Goal: Transaction & Acquisition: Purchase product/service

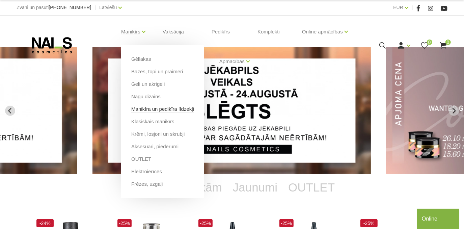
click at [141, 112] on link "Manikīra un pedikīra līdzekļi" at bounding box center [162, 108] width 63 height 7
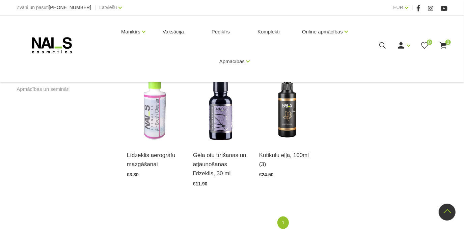
scroll to position [429, 0]
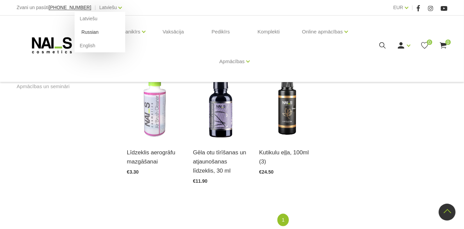
click at [75, 33] on link "Russian" at bounding box center [100, 32] width 51 height 14
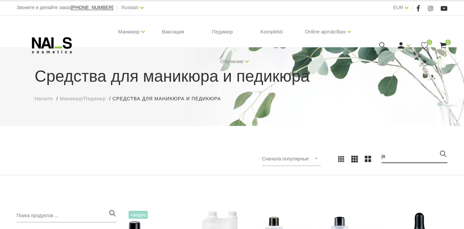
type input "j"
click at [397, 157] on input "search" at bounding box center [415, 157] width 66 height 14
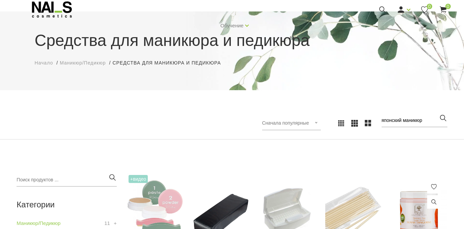
scroll to position [30, 0]
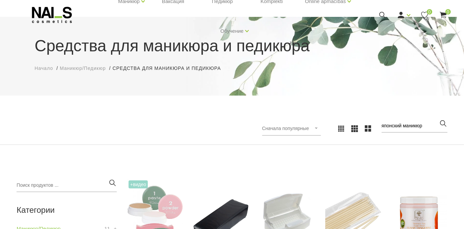
type input "японский маникюр"
click at [444, 121] on icon "button" at bounding box center [443, 123] width 8 height 8
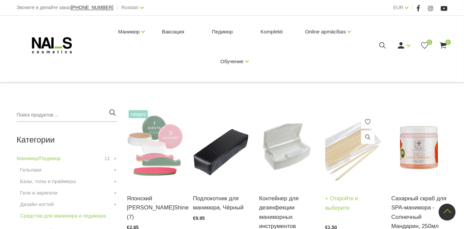
scroll to position [92, 0]
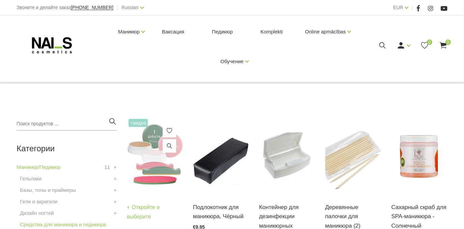
click at [147, 174] on img at bounding box center [155, 155] width 56 height 77
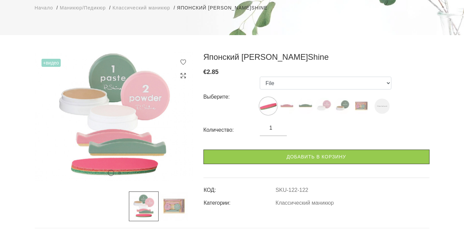
scroll to position [92, 0]
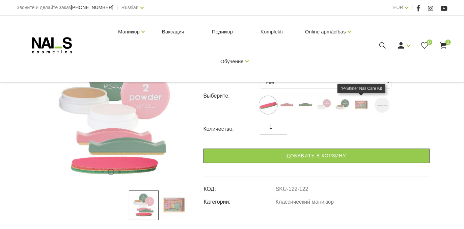
click at [362, 107] on img at bounding box center [361, 105] width 17 height 17
select select "127"
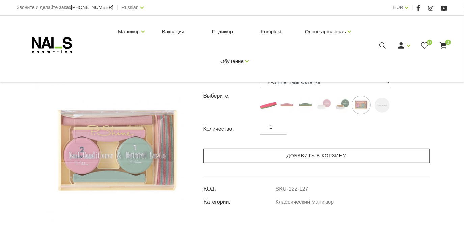
click at [318, 156] on link "Добавить в корзину" at bounding box center [317, 156] width 226 height 15
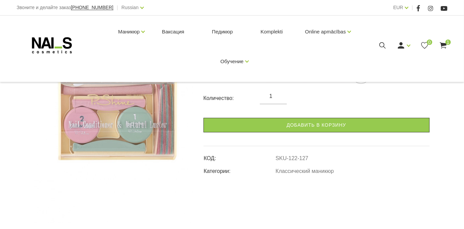
scroll to position [0, 0]
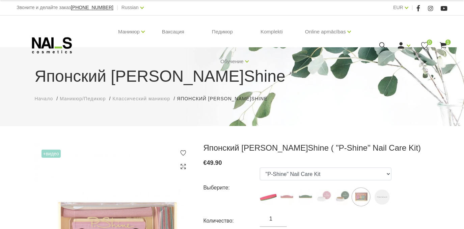
click at [444, 42] on icon at bounding box center [443, 45] width 8 height 8
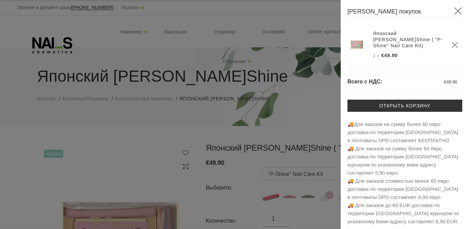
click at [129, 151] on div at bounding box center [234, 114] width 469 height 229
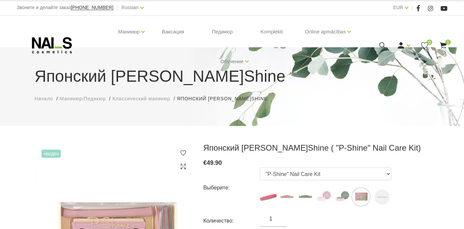
click at [383, 42] on use at bounding box center [382, 45] width 6 height 6
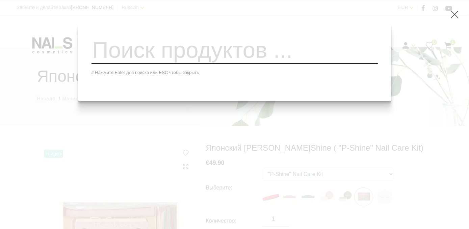
drag, startPoint x: 469, startPoint y: 116, endPoint x: 192, endPoint y: 135, distance: 277.4
click at [192, 135] on div "# Нажмите Enter для поиска или ESC чтобы закрыть" at bounding box center [234, 114] width 469 height 229
click at [124, 64] on input "search" at bounding box center [234, 49] width 286 height 27
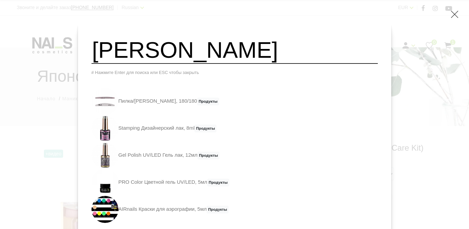
click at [171, 57] on input "viktorija vi" at bounding box center [234, 49] width 286 height 27
drag, startPoint x: 198, startPoint y: 54, endPoint x: 202, endPoint y: 54, distance: 4.4
click at [202, 54] on input "viktoria vi" at bounding box center [234, 49] width 286 height 27
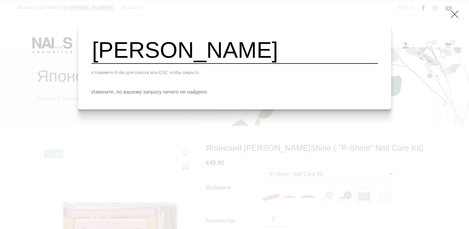
click at [170, 56] on input "viktoria vynn" at bounding box center [234, 49] width 286 height 27
click at [207, 57] on input "viktorija vynn" at bounding box center [234, 49] width 286 height 27
drag, startPoint x: 192, startPoint y: 56, endPoint x: 209, endPoint y: 58, distance: 16.4
click at [209, 58] on input "viktorija vynn" at bounding box center [234, 49] width 286 height 27
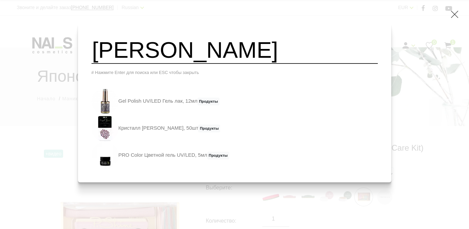
type input "viktorija win"
click at [426, 171] on div "viktorija win # Нажмите Enter для поиска или ESC чтобы закрыть Gel Polish UV/LE…" at bounding box center [234, 114] width 469 height 229
click at [30, 128] on div "viktorija win # Нажмите Enter для поиска или ESC чтобы закрыть Gel Polish UV/LE…" at bounding box center [234, 114] width 469 height 229
click at [423, 130] on div "viktorija win # Нажмите Enter для поиска или ESC чтобы закрыть Gel Polish UV/LE…" at bounding box center [234, 114] width 469 height 229
click at [458, 16] on span at bounding box center [454, 14] width 8 height 8
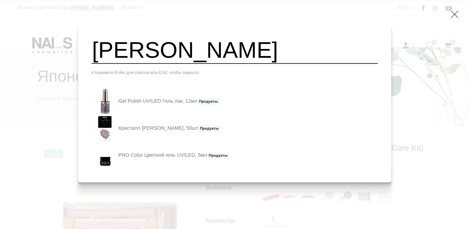
click at [452, 14] on icon at bounding box center [454, 14] width 8 height 8
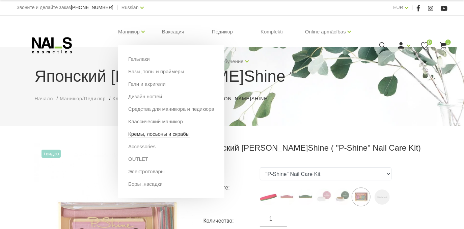
click at [142, 135] on link "Кремы, лосьоны и скрабы" at bounding box center [158, 133] width 61 height 7
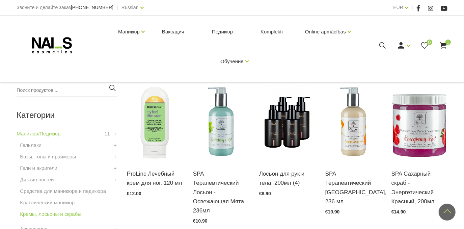
scroll to position [123, 0]
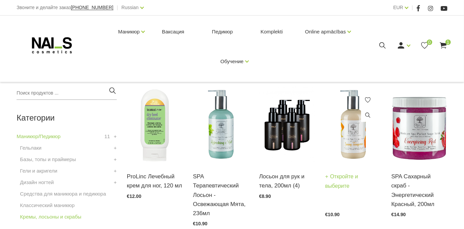
click at [352, 134] on img at bounding box center [353, 124] width 56 height 77
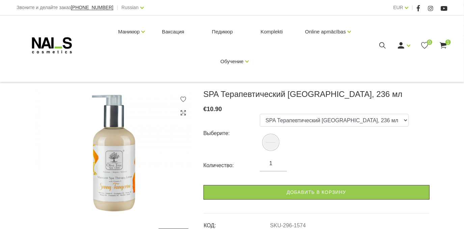
scroll to position [91, 0]
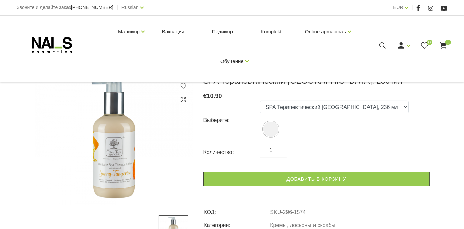
click at [44, 137] on img at bounding box center [114, 140] width 159 height 129
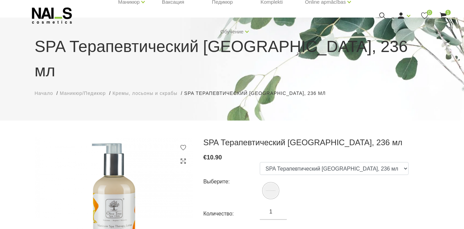
scroll to position [30, 0]
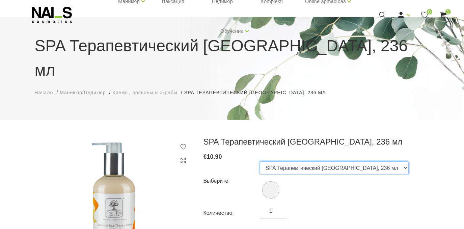
click at [409, 174] on select "SPA Терапевтический [GEOGRAPHIC_DATA], 236 мл" at bounding box center [334, 167] width 149 height 13
click at [260, 171] on select "SPA Терапевтический [GEOGRAPHIC_DATA], 236 мл" at bounding box center [334, 167] width 149 height 13
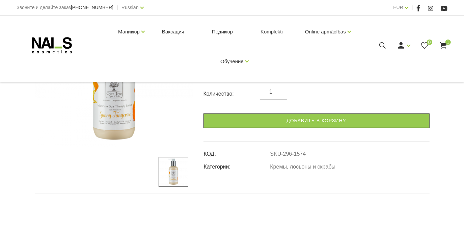
scroll to position [153, 0]
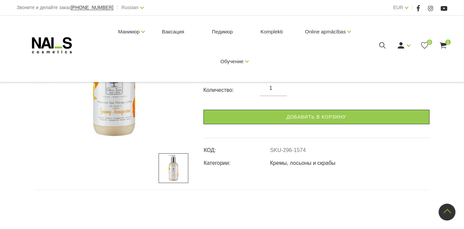
click at [292, 166] on link "Кремы, лосьоны и скрабы" at bounding box center [302, 163] width 65 height 6
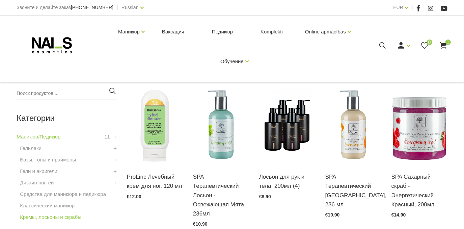
scroll to position [123, 0]
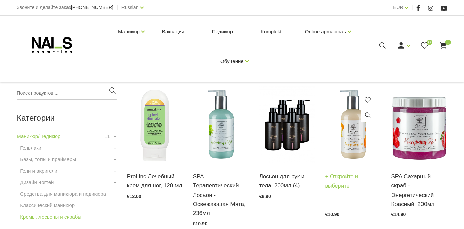
click at [357, 140] on img at bounding box center [353, 124] width 56 height 77
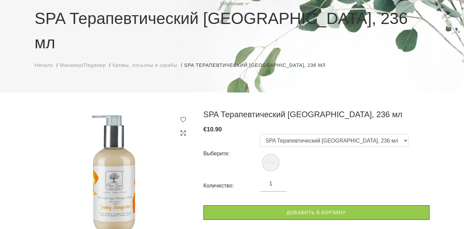
scroll to position [61, 0]
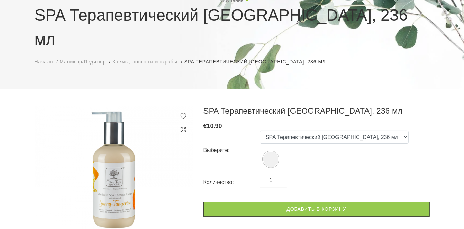
click at [109, 195] on img at bounding box center [114, 170] width 159 height 129
click at [111, 197] on img at bounding box center [114, 170] width 159 height 129
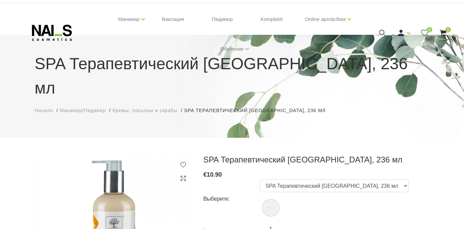
scroll to position [0, 0]
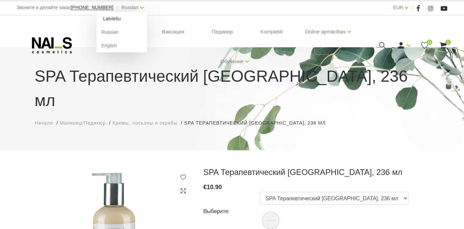
click at [99, 21] on link "Latviešu" at bounding box center [122, 19] width 51 height 14
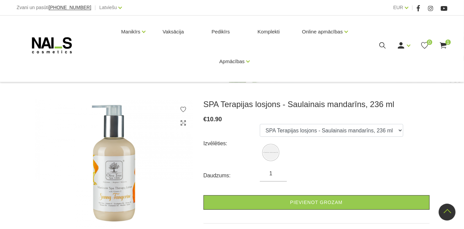
scroll to position [30, 0]
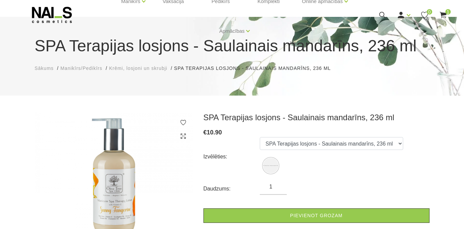
click at [136, 68] on span "Krēmi, losjoni un skrubji" at bounding box center [138, 67] width 58 height 5
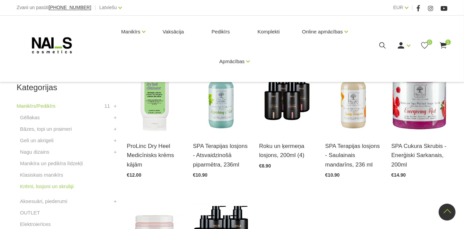
scroll to position [123, 0]
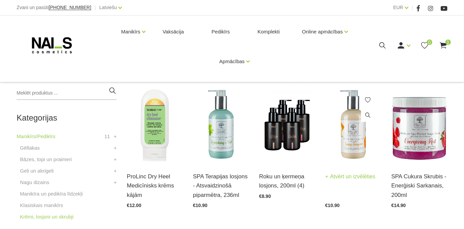
click at [350, 142] on img at bounding box center [353, 124] width 56 height 77
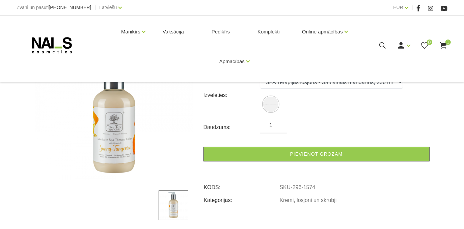
scroll to position [92, 0]
click at [420, 180] on td "SKU-296-1574" at bounding box center [355, 185] width 150 height 13
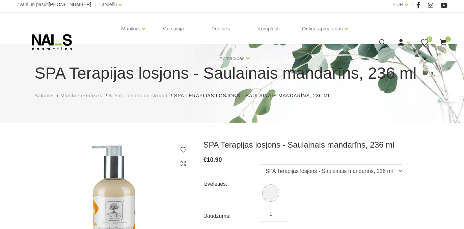
scroll to position [0, 0]
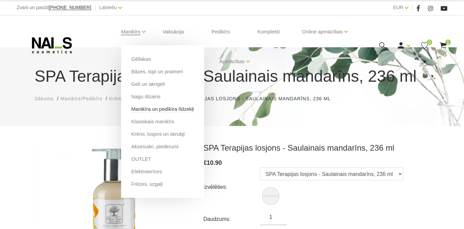
click at [163, 108] on link "Manikīra un pedikīra līdzekļi" at bounding box center [162, 108] width 63 height 7
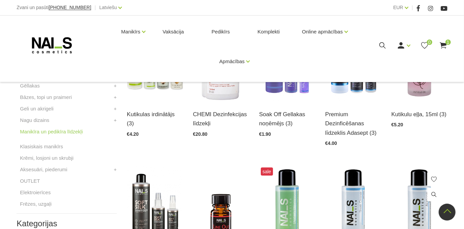
scroll to position [184, 0]
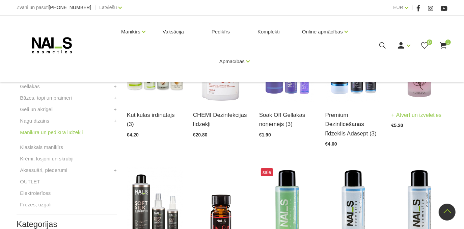
click at [413, 114] on link "Atvērt un izvēlēties" at bounding box center [417, 114] width 50 height 9
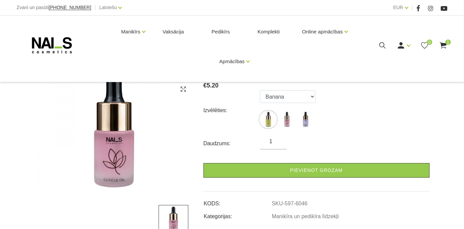
scroll to position [61, 0]
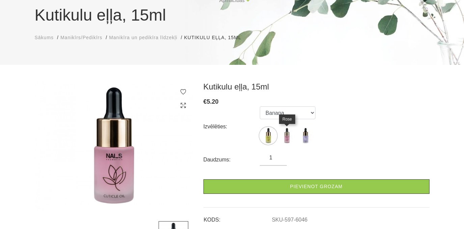
click at [289, 140] on img at bounding box center [287, 135] width 17 height 17
click at [270, 134] on img at bounding box center [268, 135] width 17 height 17
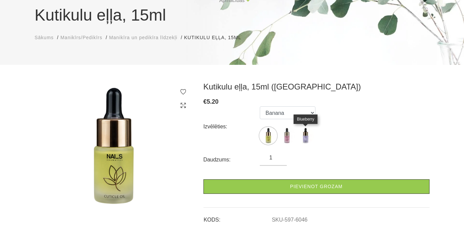
click at [306, 137] on img at bounding box center [305, 135] width 17 height 17
select select "6096"
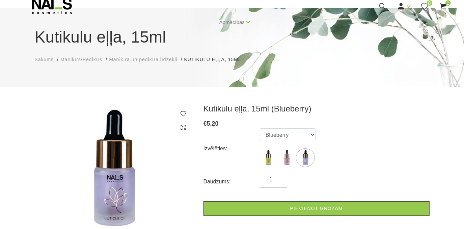
scroll to position [30, 0]
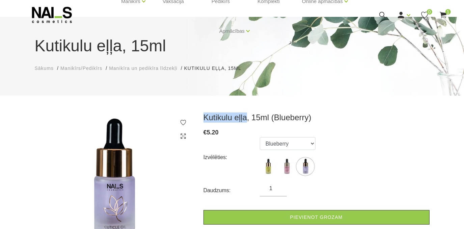
drag, startPoint x: 205, startPoint y: 116, endPoint x: 247, endPoint y: 120, distance: 43.0
click at [247, 120] on h3 "Kutikulu eļļa, 15ml (Blueberry)" at bounding box center [317, 117] width 226 height 10
copy h3 "Kutikulu eļļa"
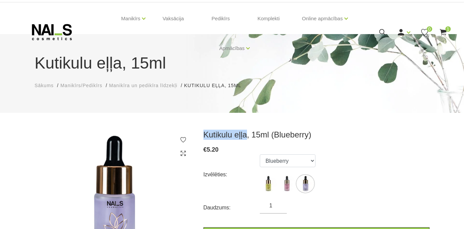
scroll to position [0, 0]
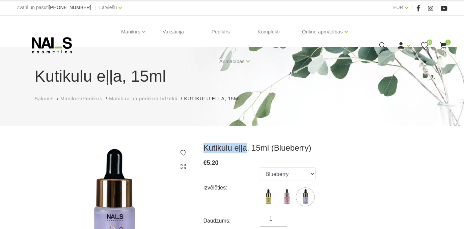
click at [382, 45] on icon at bounding box center [382, 45] width 8 height 8
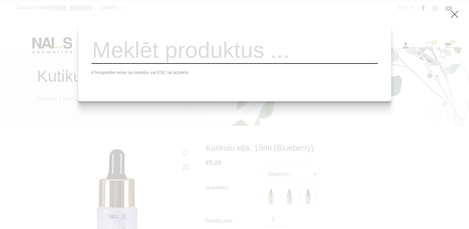
paste input "[PERSON_NAME]"
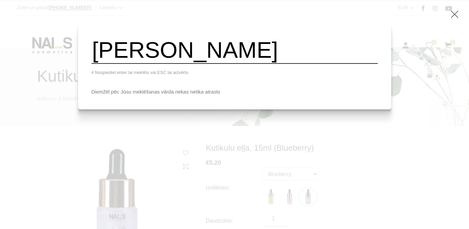
type input "[PERSON_NAME]"
click at [68, 104] on div "[PERSON_NAME] # Nospiediet enter lai meklētu vai ESC lai aizvērtu Diemžēl pēc J…" at bounding box center [234, 114] width 469 height 229
click at [67, 105] on div "[PERSON_NAME] # Nospiediet enter lai meklētu vai ESC lai aizvērtu Diemžēl pēc J…" at bounding box center [234, 114] width 469 height 229
click at [458, 16] on span at bounding box center [454, 14] width 8 height 8
click at [453, 16] on icon at bounding box center [454, 14] width 8 height 8
